Goal: Transaction & Acquisition: Purchase product/service

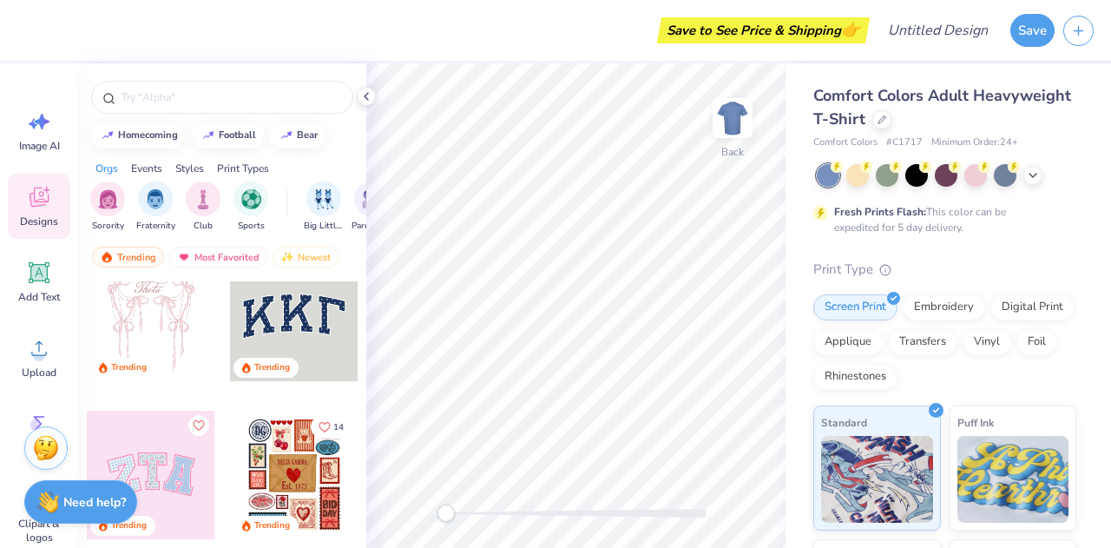
scroll to position [28, 0]
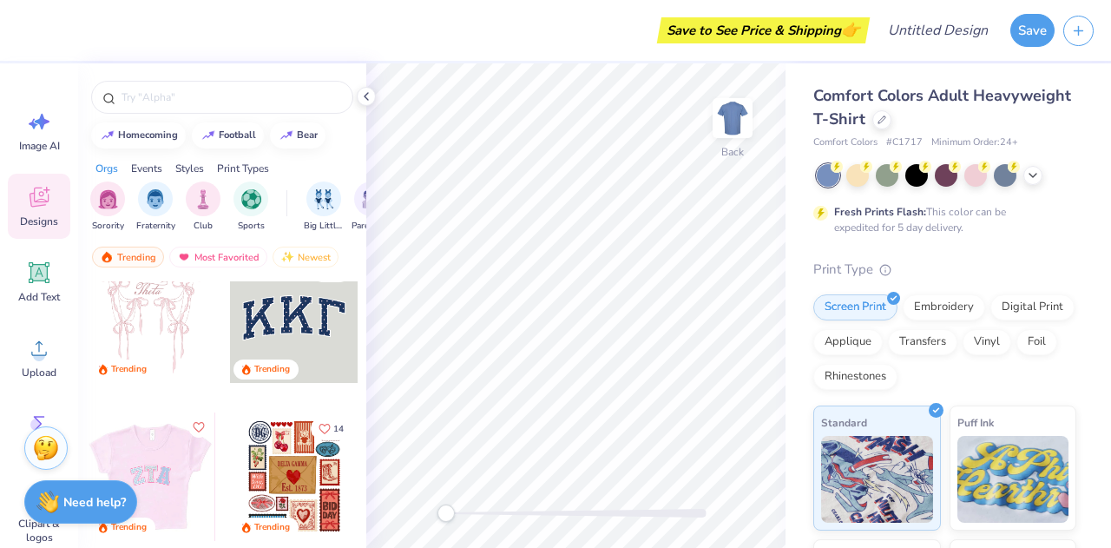
click at [172, 452] on div at bounding box center [150, 476] width 385 height 128
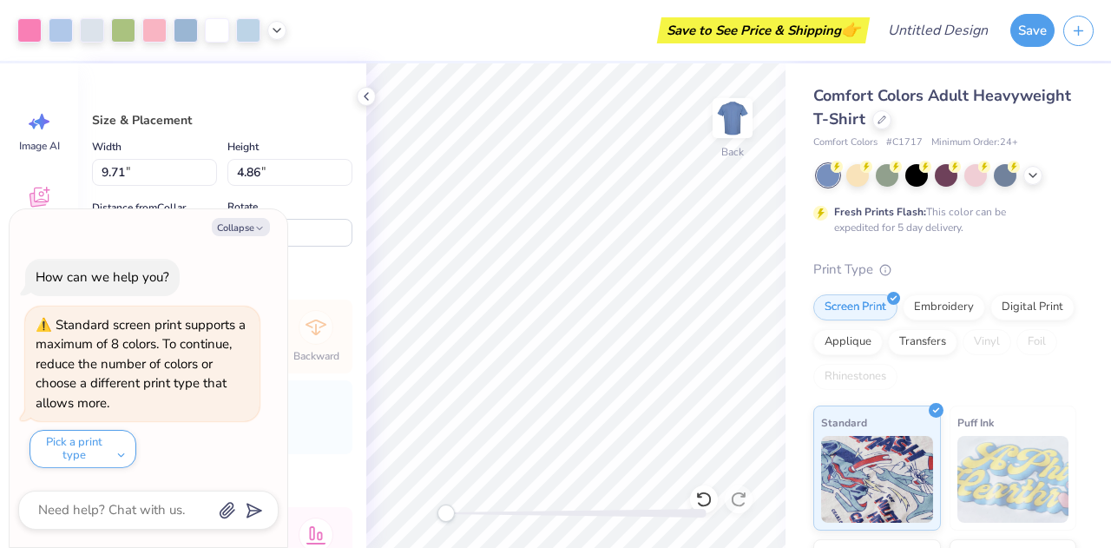
type textarea "x"
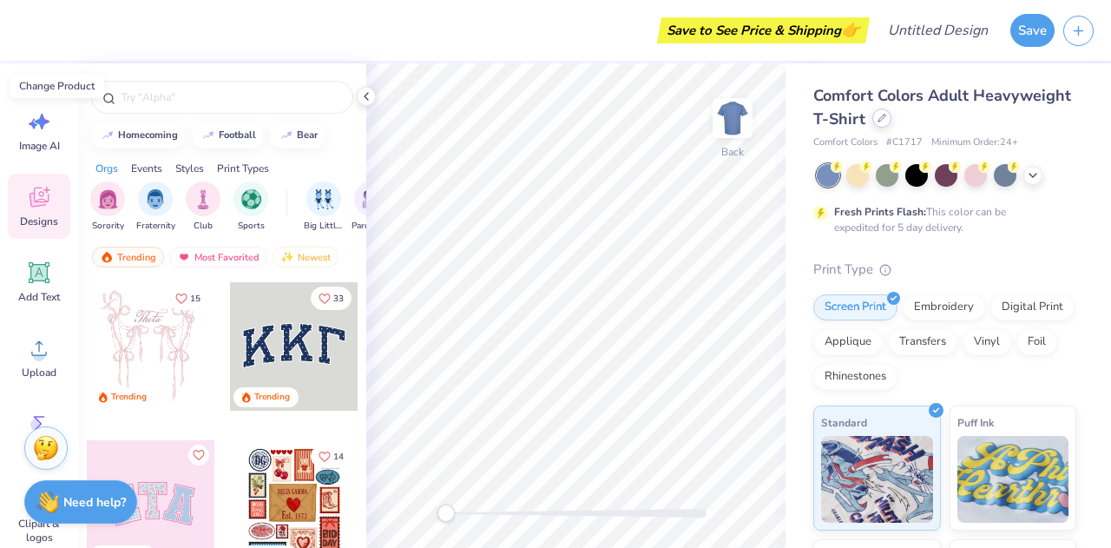
click at [886, 114] on icon at bounding box center [881, 118] width 9 height 9
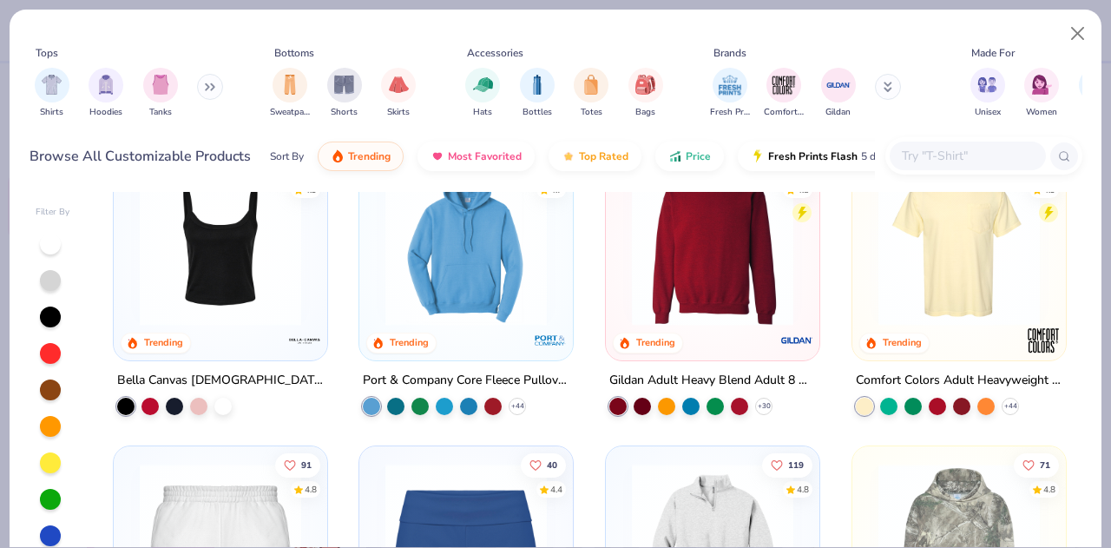
scroll to position [845, 0]
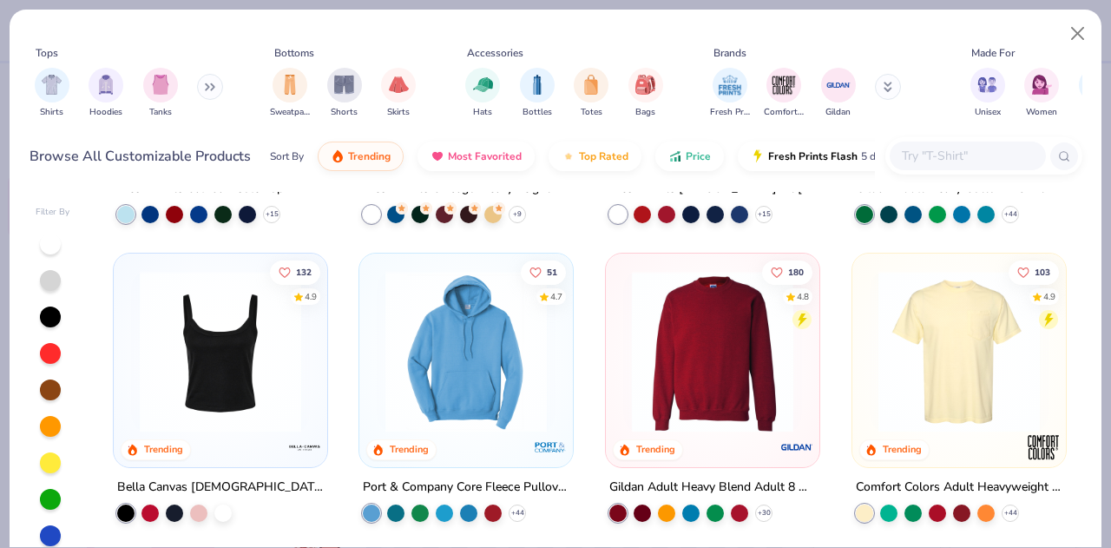
click at [715, 369] on img at bounding box center [712, 351] width 179 height 161
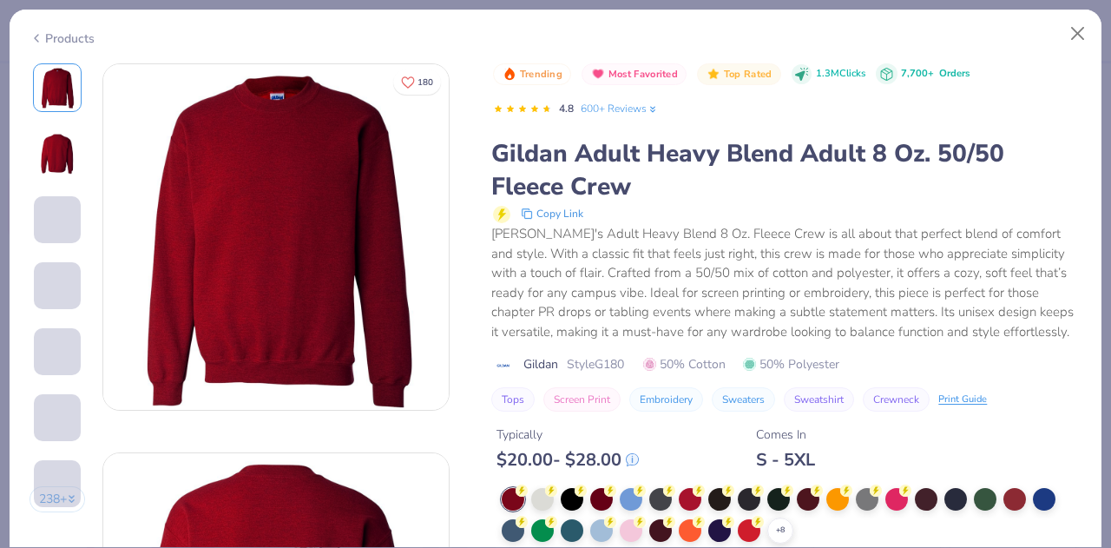
scroll to position [207, 0]
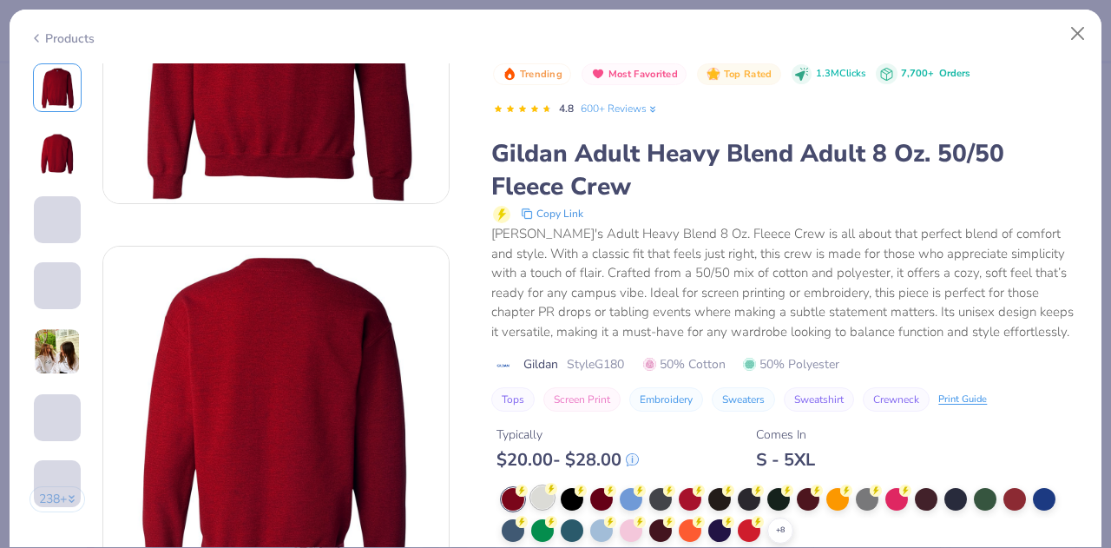
click at [540, 501] on div at bounding box center [542, 497] width 23 height 23
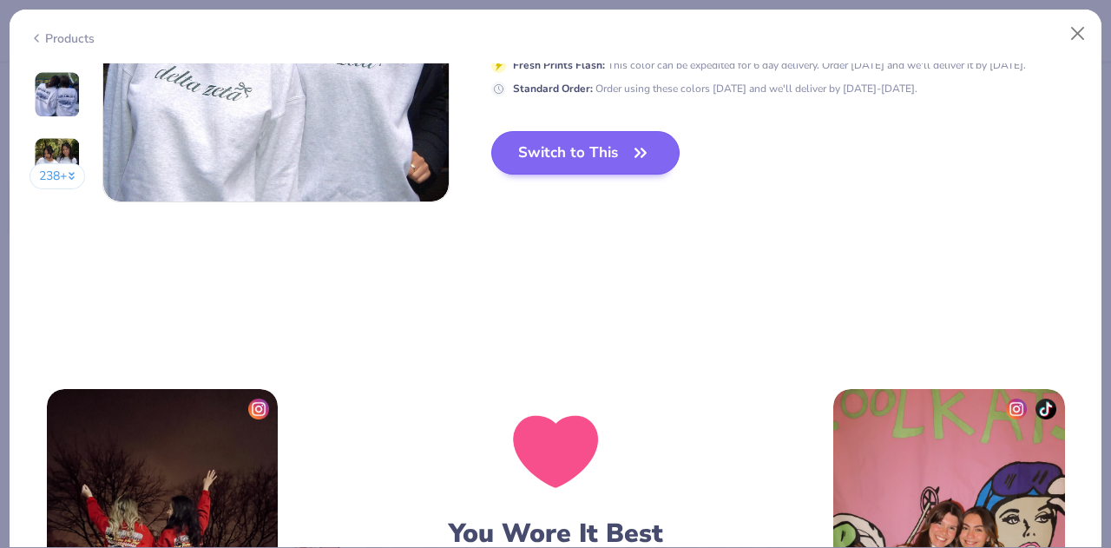
scroll to position [2542, 0]
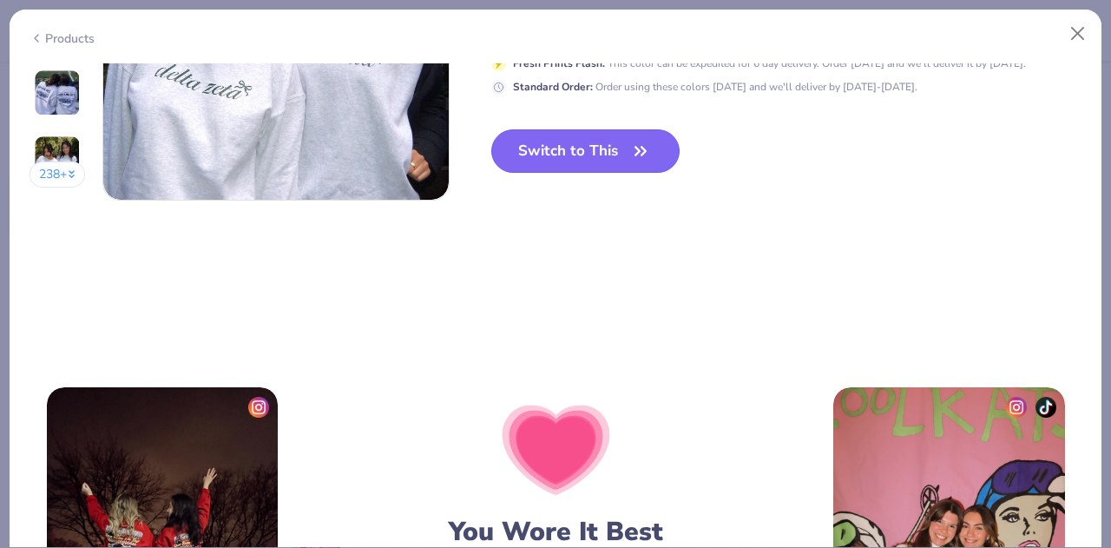
click at [566, 159] on button "Switch to This" at bounding box center [585, 150] width 188 height 43
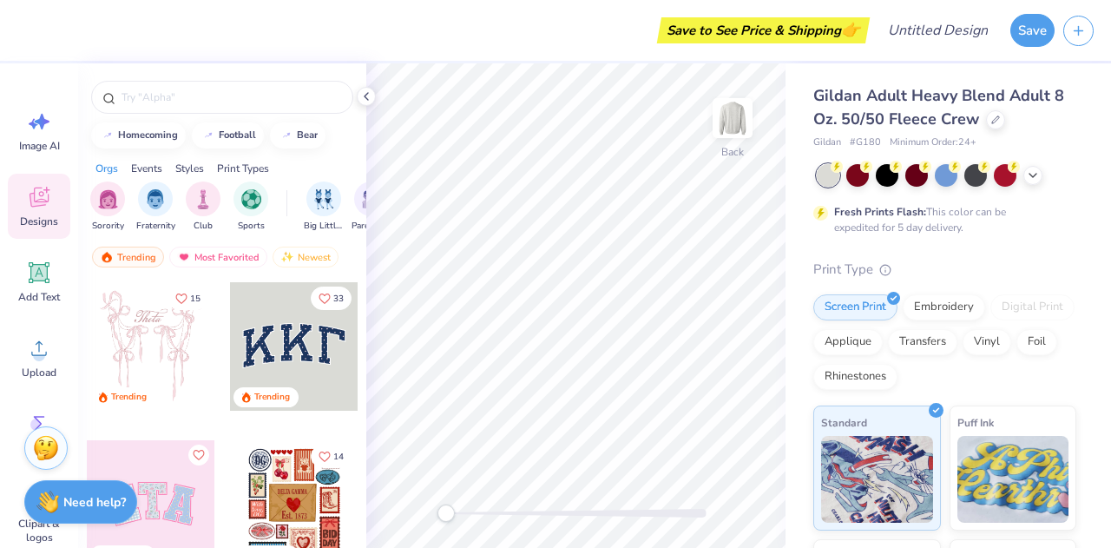
click at [290, 349] on div at bounding box center [294, 346] width 128 height 128
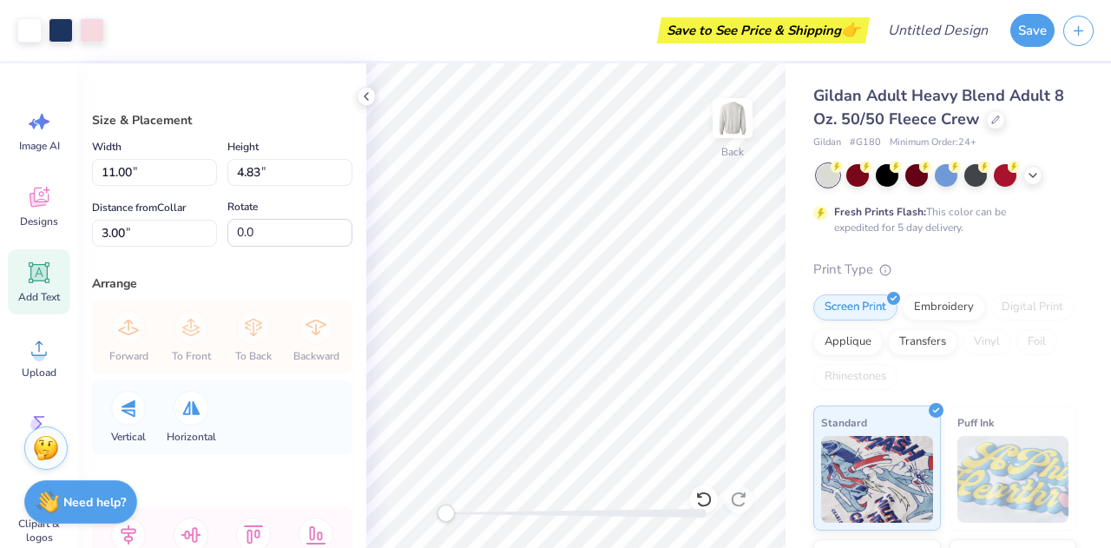
click at [49, 273] on icon at bounding box center [39, 272] width 26 height 26
